Goal: Information Seeking & Learning: Learn about a topic

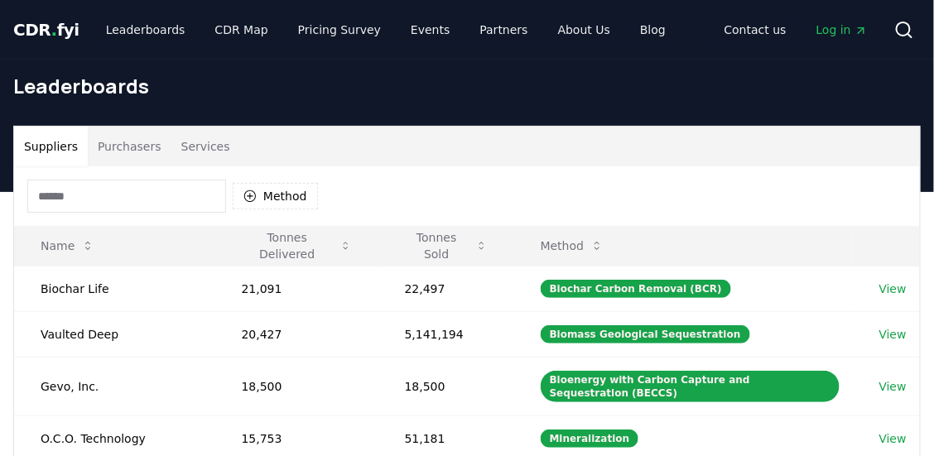
click at [57, 20] on span "CDR . fyi" at bounding box center [46, 30] width 66 height 20
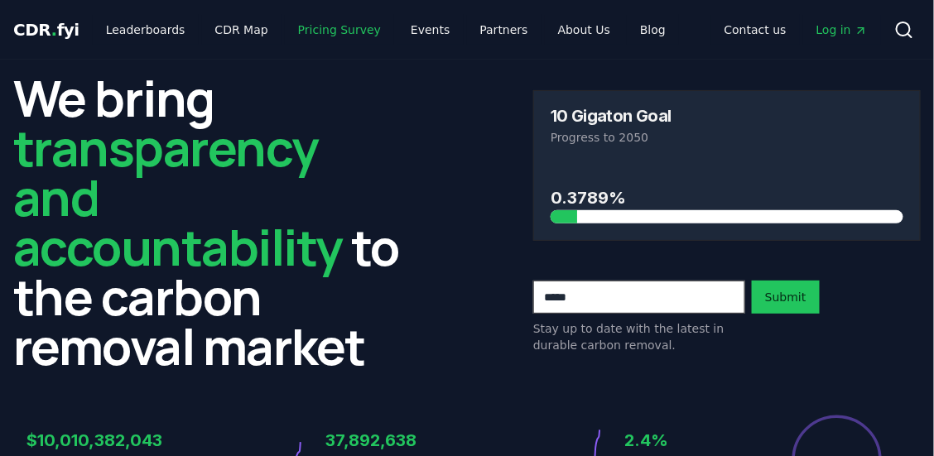
click at [329, 41] on link "Pricing Survey" at bounding box center [339, 30] width 109 height 30
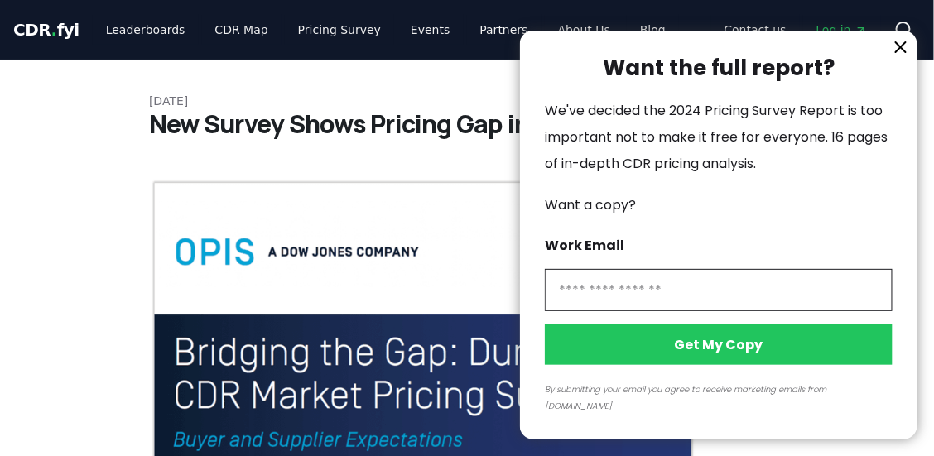
click at [906, 57] on icon "information" at bounding box center [901, 47] width 20 height 20
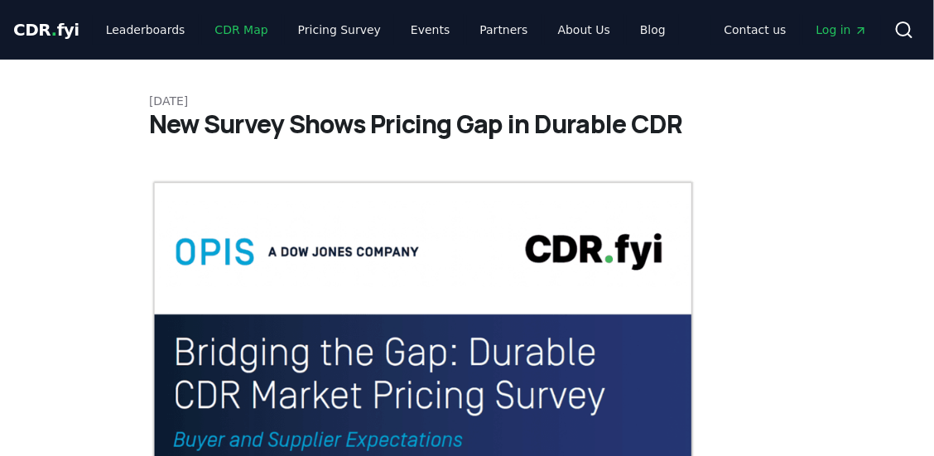
click at [202, 31] on link "CDR Map" at bounding box center [241, 30] width 79 height 30
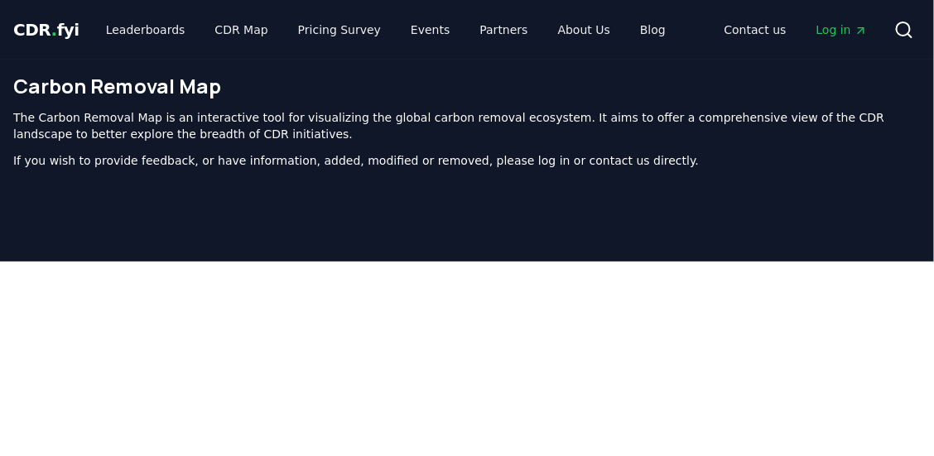
click at [27, 36] on span "CDR . fyi" at bounding box center [46, 30] width 66 height 20
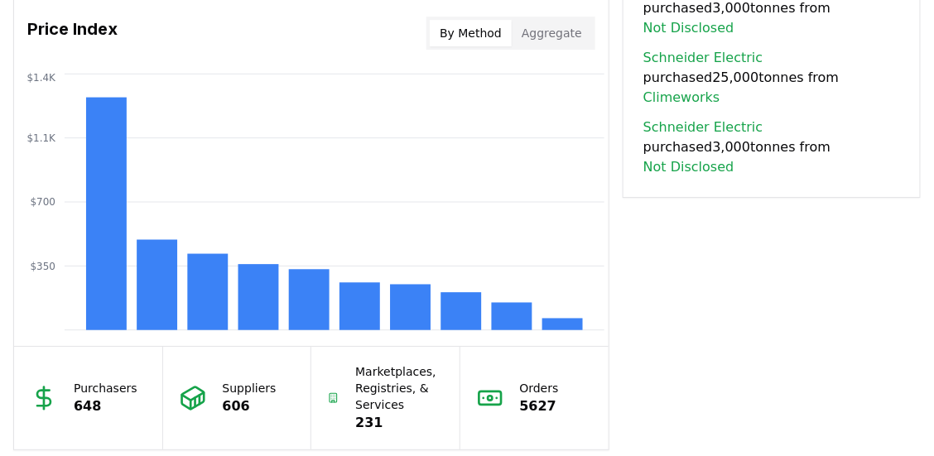
scroll to position [1423, 0]
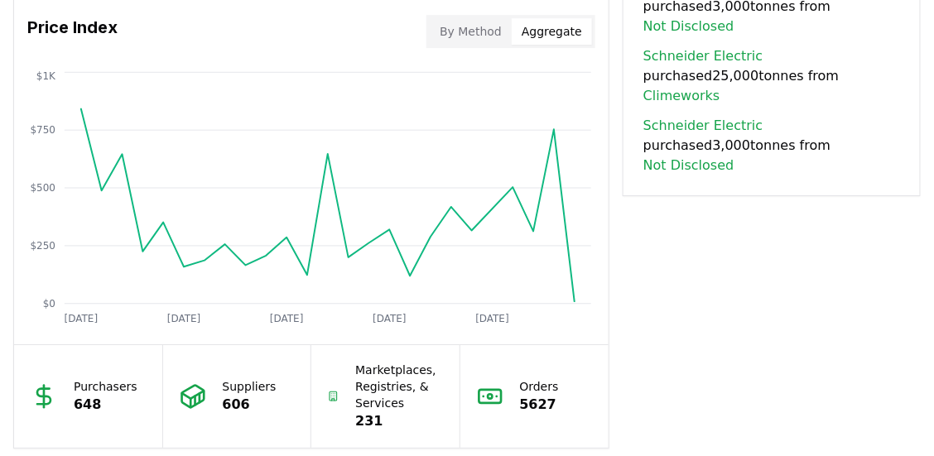
click at [570, 26] on button "Aggregate" at bounding box center [552, 31] width 80 height 26
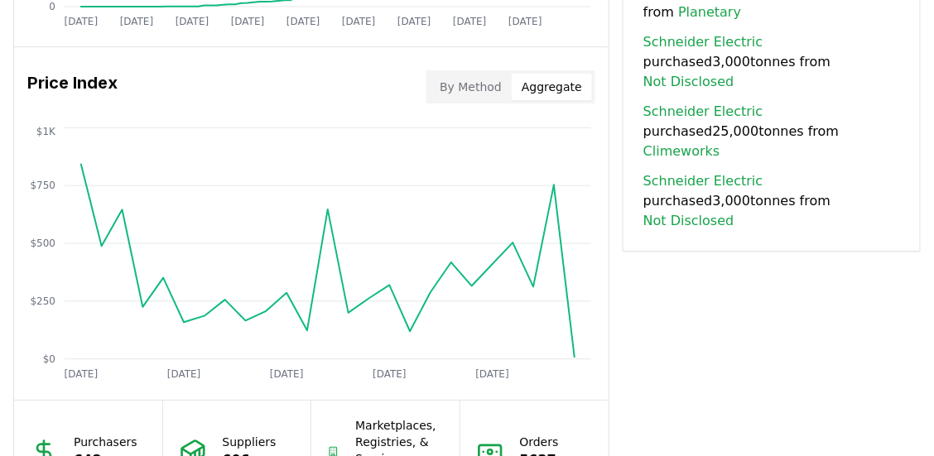
scroll to position [1364, 0]
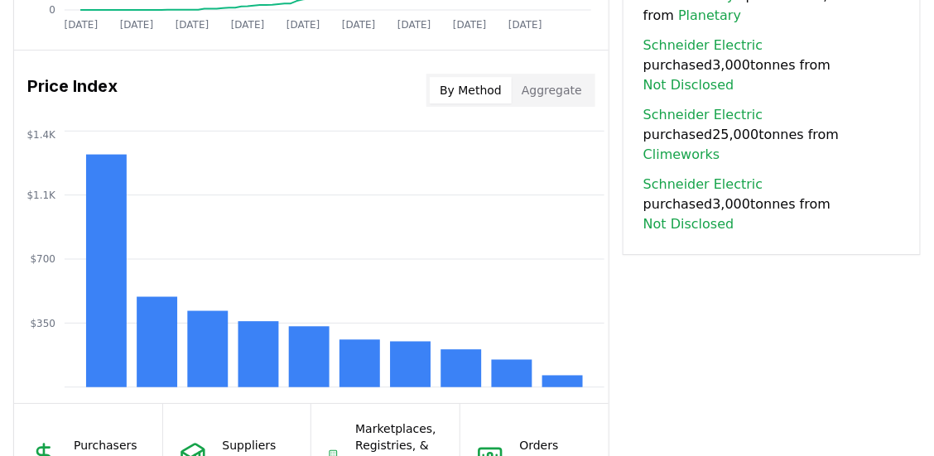
click at [503, 79] on button "By Method" at bounding box center [471, 90] width 82 height 26
click at [132, 137] on icon "$350 $700 $1.1K $1.4K" at bounding box center [311, 259] width 594 height 265
drag, startPoint x: 132, startPoint y: 137, endPoint x: 119, endPoint y: 146, distance: 14.9
click at [119, 146] on icon "$350 $700 $1.1K $1.4K" at bounding box center [311, 259] width 594 height 265
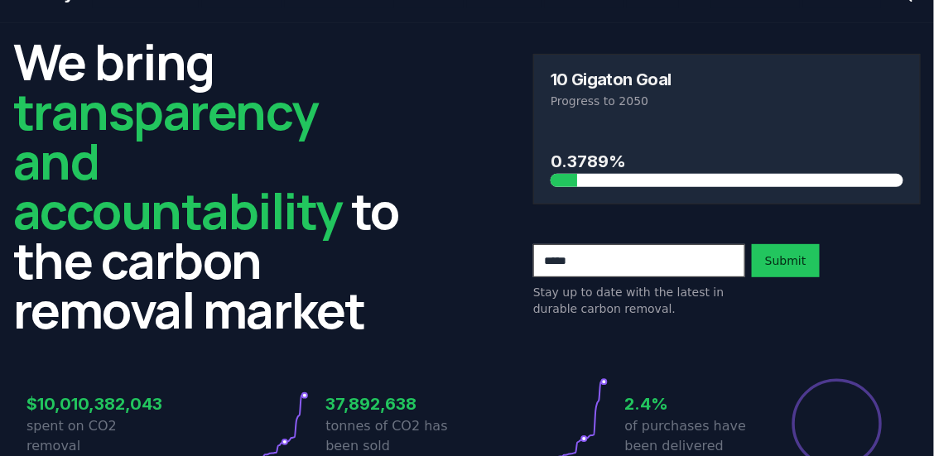
scroll to position [0, 0]
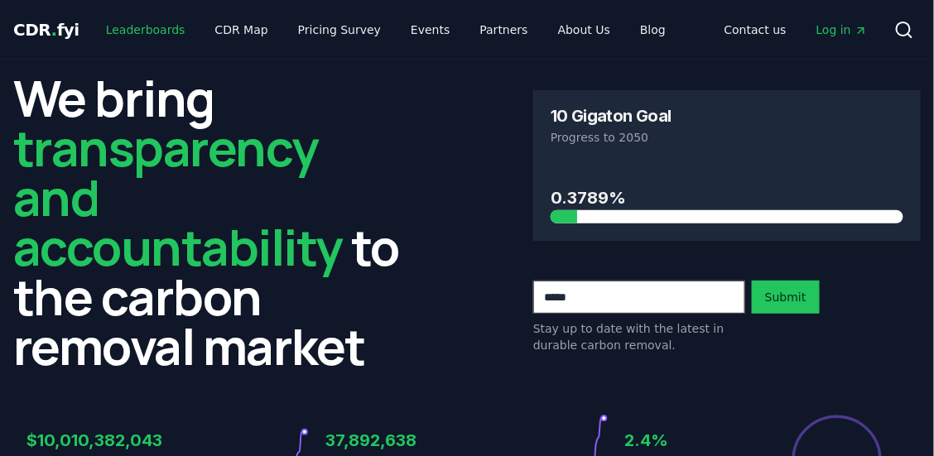
click at [141, 24] on link "Leaderboards" at bounding box center [146, 30] width 106 height 30
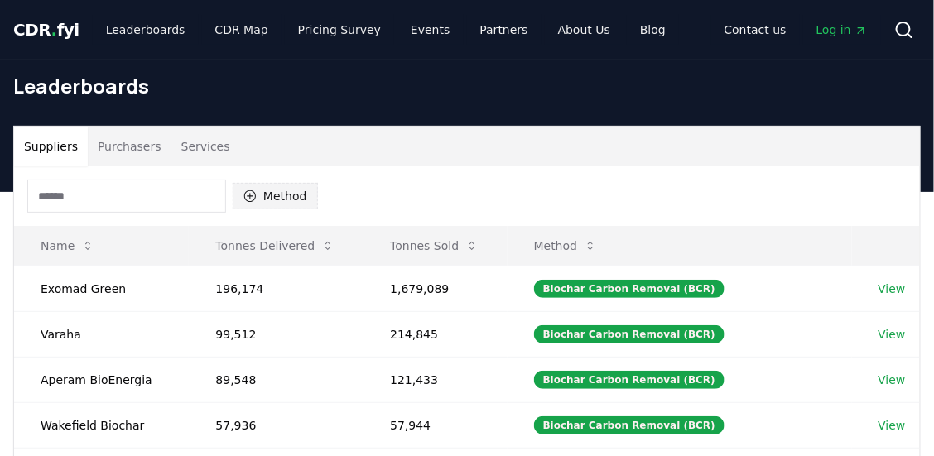
click at [286, 199] on button "Method" at bounding box center [275, 196] width 85 height 26
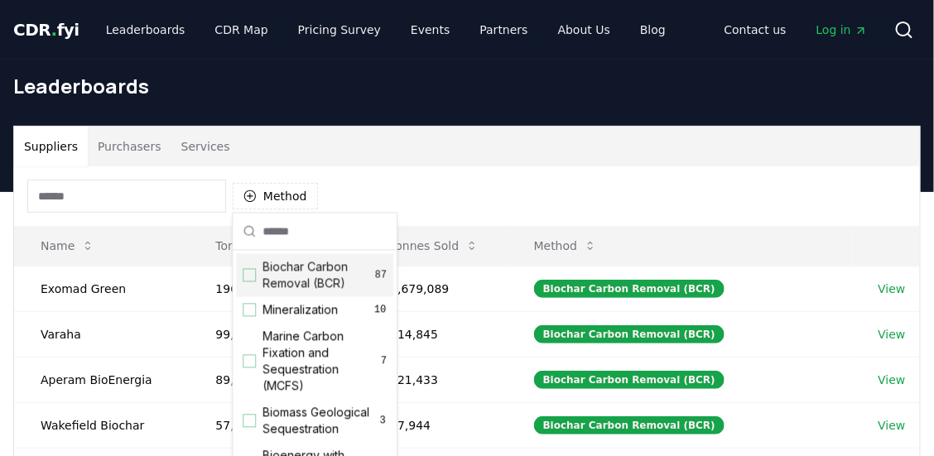
click at [316, 275] on span "Biochar Carbon Removal (BCR)" at bounding box center [318, 275] width 113 height 33
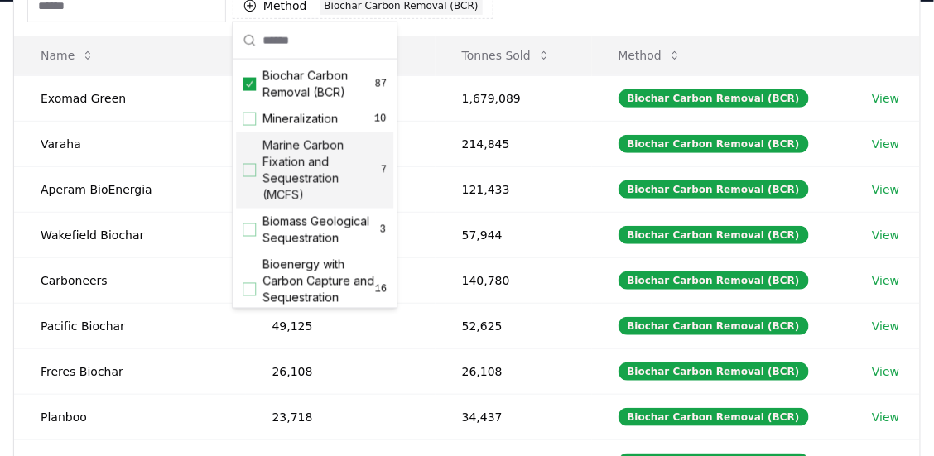
click at [584, 15] on div "Method 1 Biochar Carbon Removal (BCR)" at bounding box center [467, 6] width 906 height 60
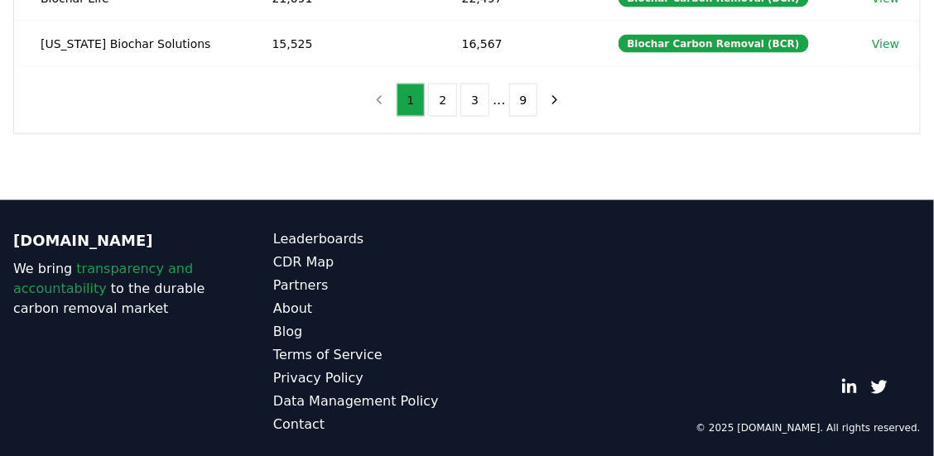
scroll to position [654, 0]
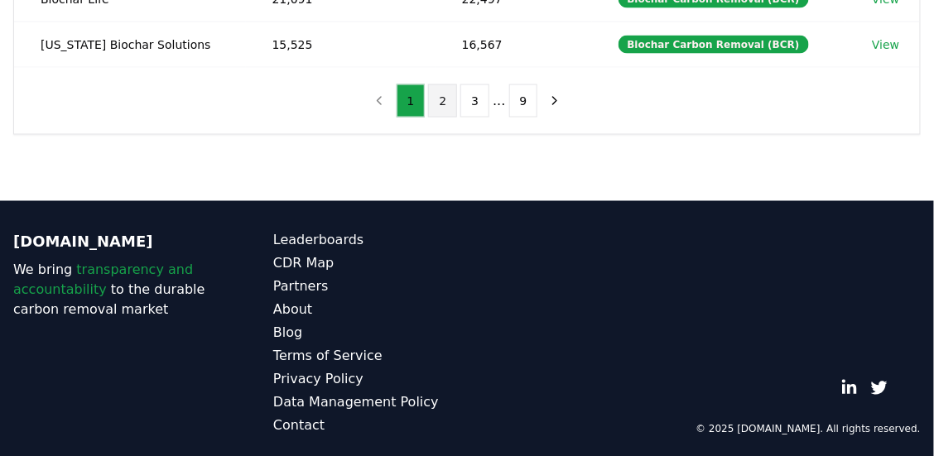
click at [447, 105] on button "2" at bounding box center [442, 100] width 29 height 33
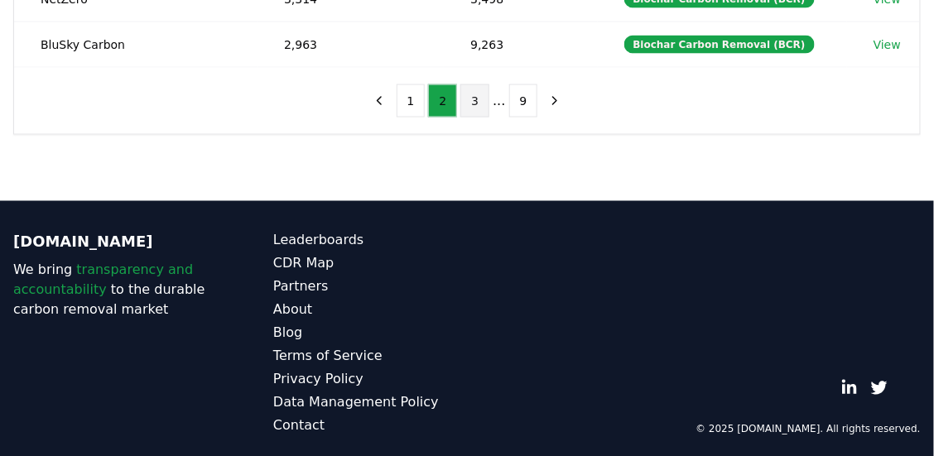
click at [467, 105] on button "3" at bounding box center [474, 100] width 29 height 33
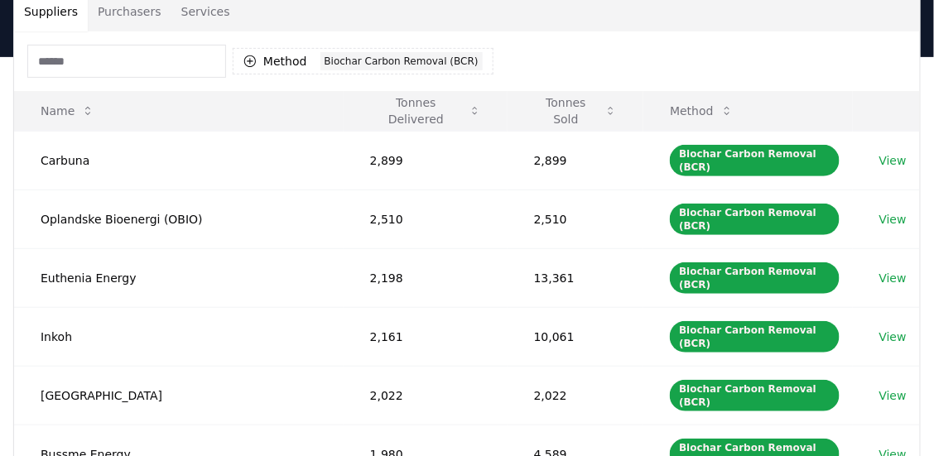
scroll to position [0, 0]
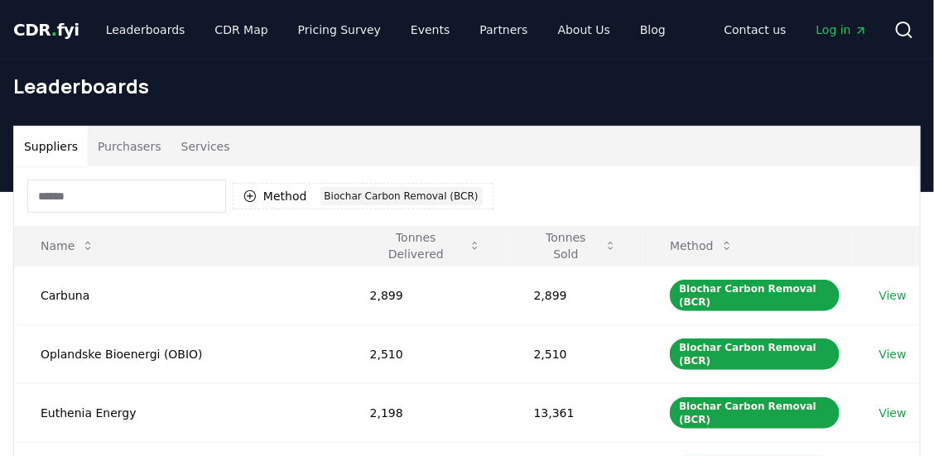
click at [527, 192] on div "Method 1 Biochar Carbon Removal (BCR)" at bounding box center [467, 196] width 906 height 60
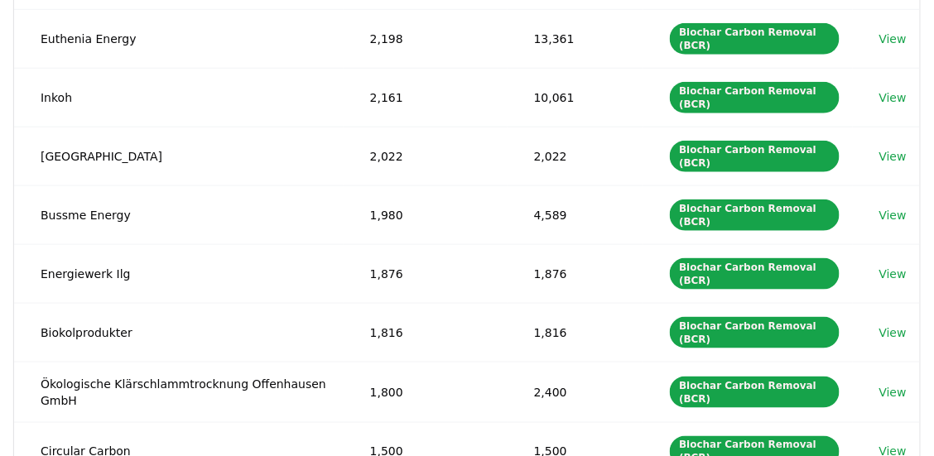
scroll to position [790, 0]
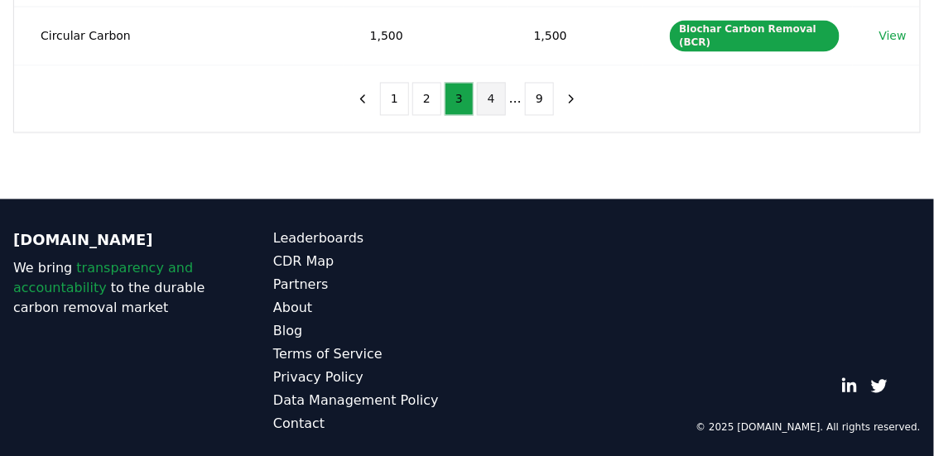
click at [488, 97] on button "4" at bounding box center [491, 99] width 29 height 33
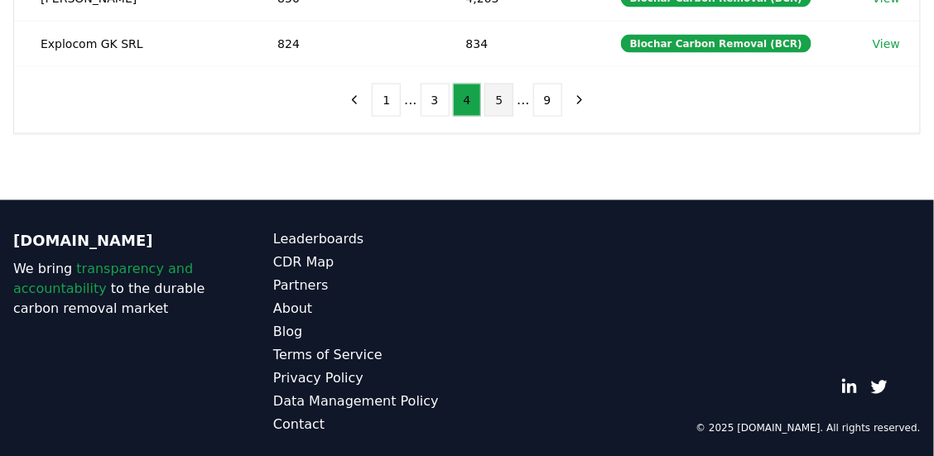
click at [510, 102] on button "5" at bounding box center [498, 100] width 29 height 33
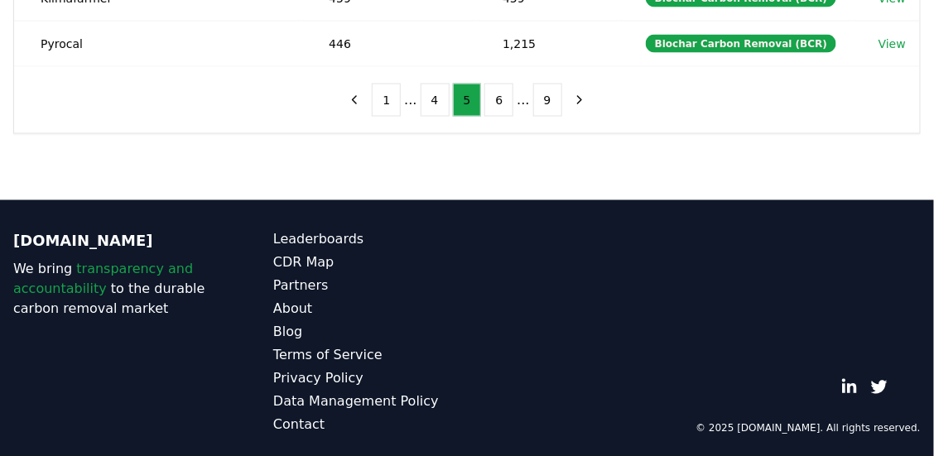
click at [522, 103] on ul "1 ... 4 5 6 ... 9" at bounding box center [467, 100] width 190 height 33
click at [508, 101] on button "6" at bounding box center [498, 100] width 29 height 33
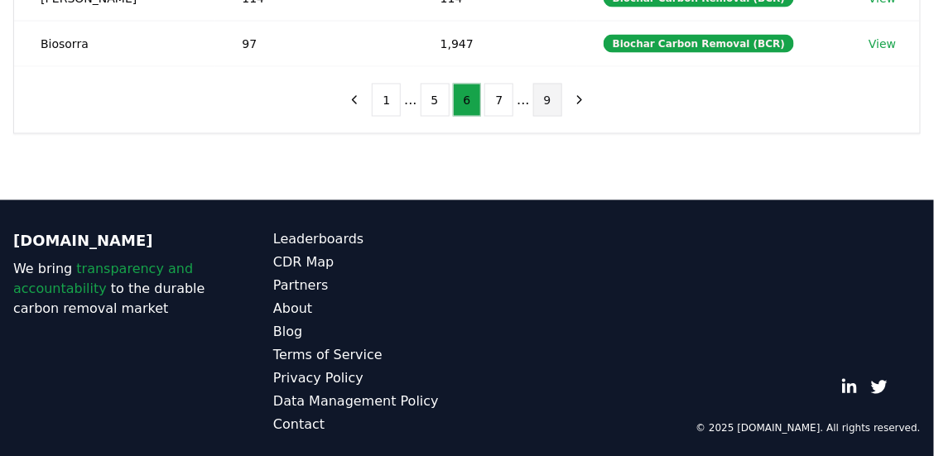
click at [533, 95] on button "9" at bounding box center [547, 100] width 29 height 33
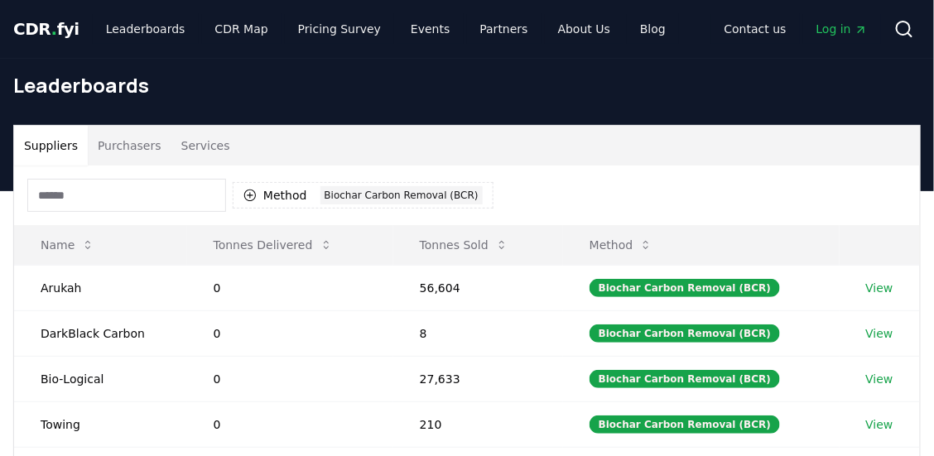
scroll to position [0, 0]
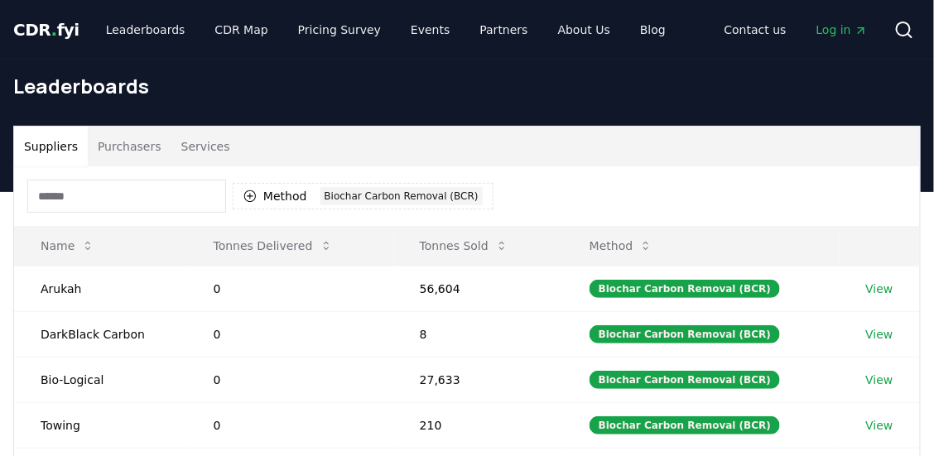
click at [547, 206] on div "Method 1 Biochar Carbon Removal (BCR)" at bounding box center [467, 196] width 906 height 60
click at [523, 188] on div "Method 1 Biochar Carbon Removal (BCR)" at bounding box center [467, 196] width 906 height 60
click at [350, 195] on div "Biochar Carbon Removal (BCR)" at bounding box center [401, 196] width 162 height 18
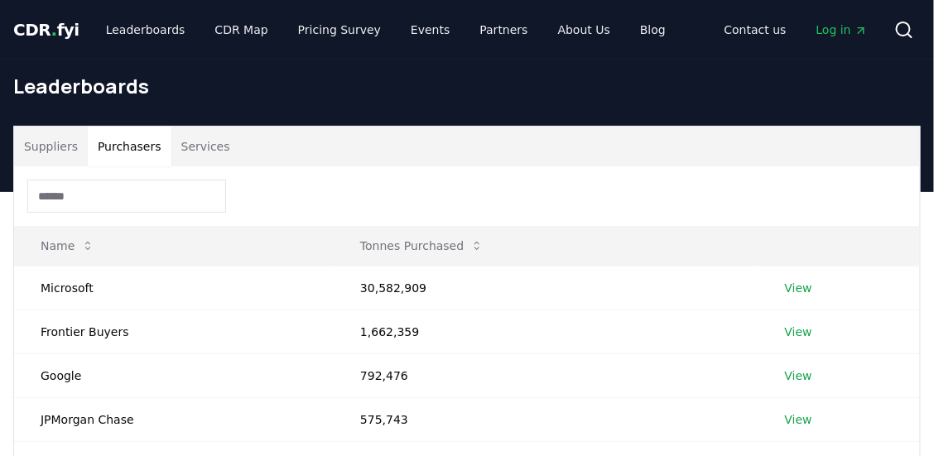
click at [135, 152] on button "Purchasers" at bounding box center [130, 147] width 84 height 40
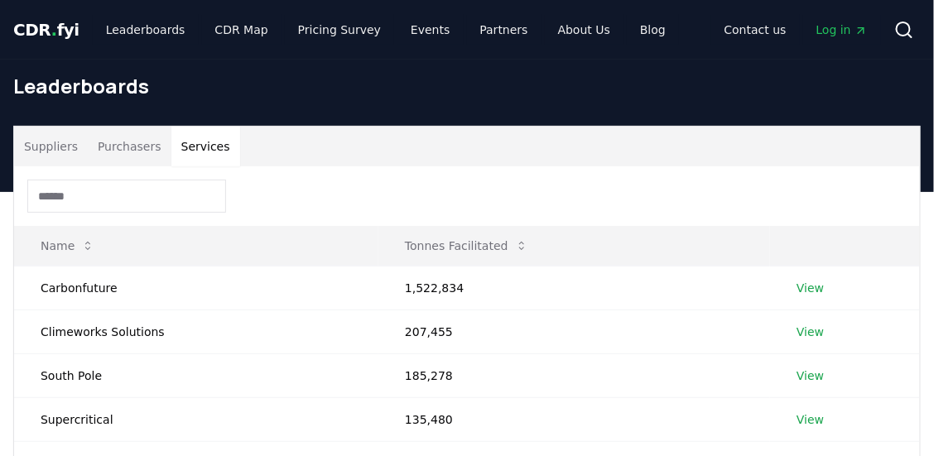
click at [174, 141] on button "Services" at bounding box center [205, 147] width 69 height 40
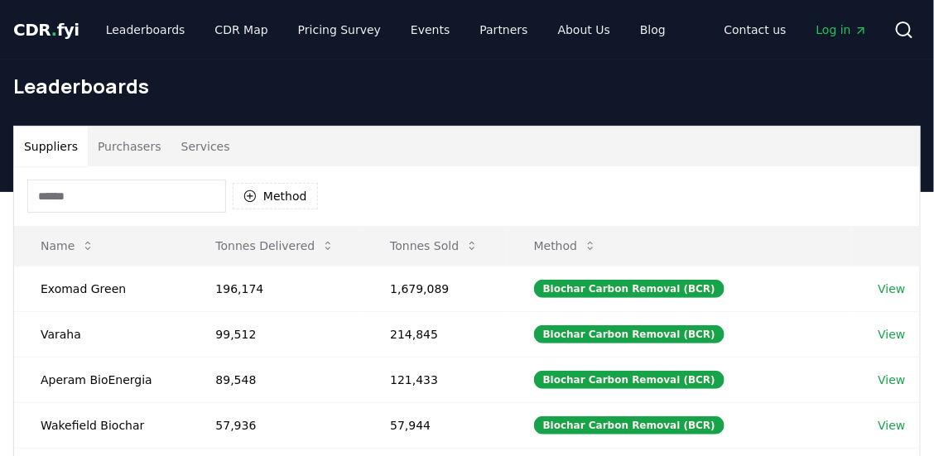
click at [81, 155] on button "Suppliers" at bounding box center [51, 147] width 74 height 40
click at [285, 188] on button "Method" at bounding box center [275, 196] width 85 height 26
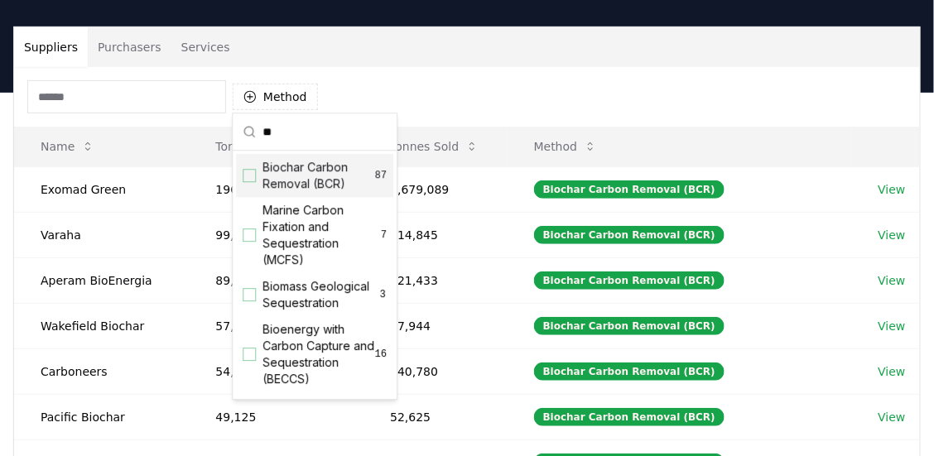
type input "*"
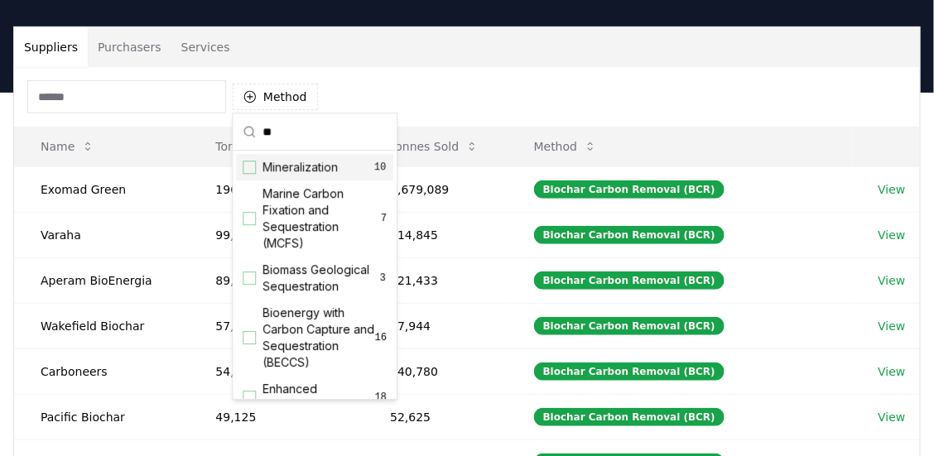
type input "*"
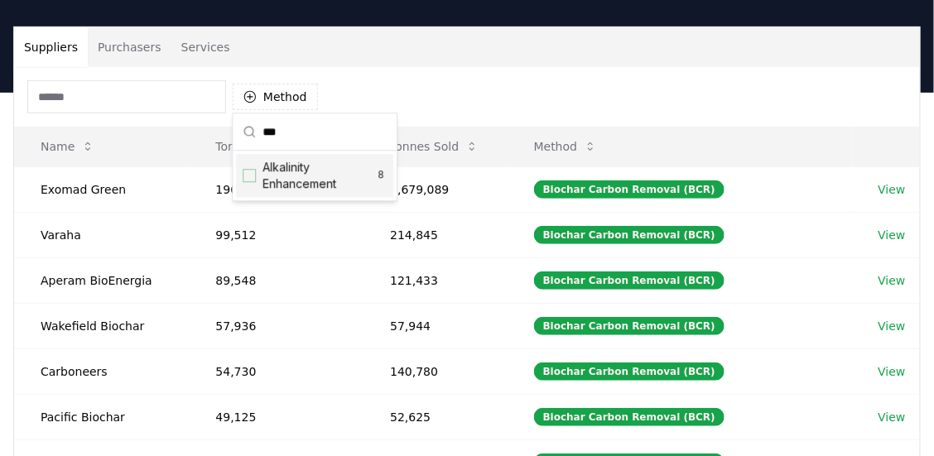
click at [349, 146] on input "***" at bounding box center [324, 131] width 124 height 36
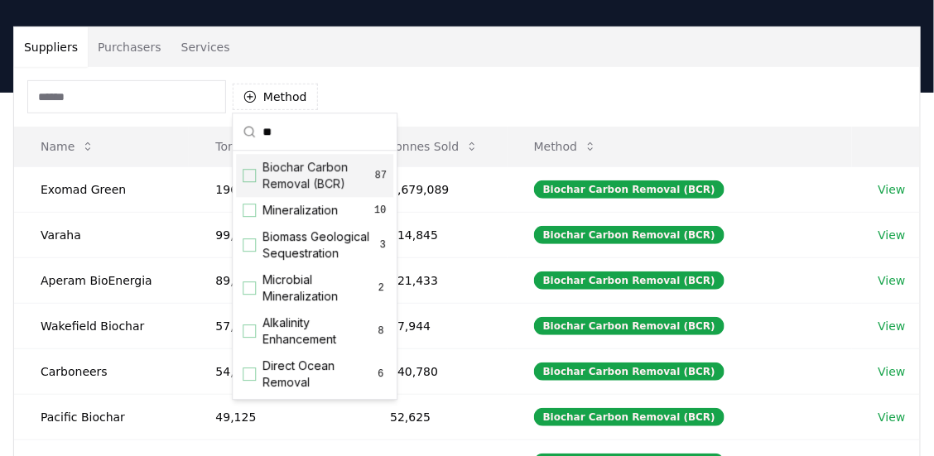
type input "*"
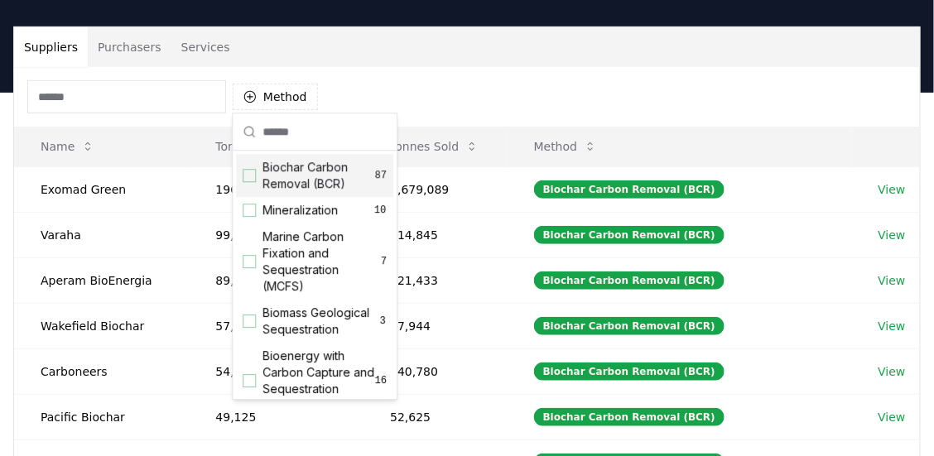
click at [411, 49] on div "Suppliers Purchasers Services" at bounding box center [467, 47] width 906 height 40
